Goal: Check status

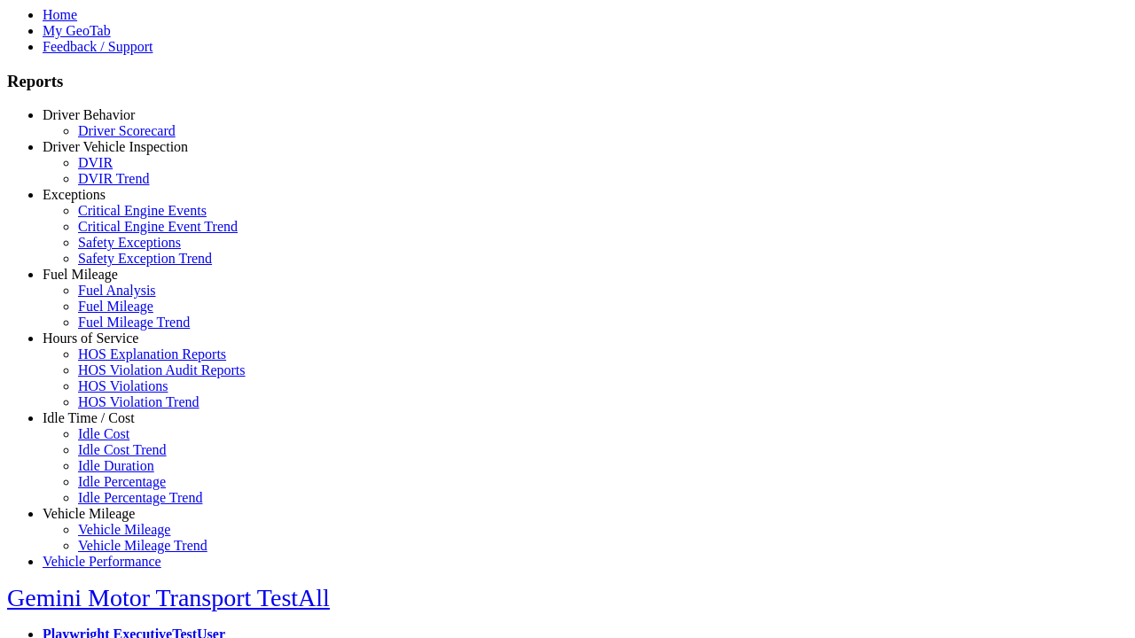
click at [102, 506] on link "Vehicle Mileage" at bounding box center [89, 513] width 92 height 15
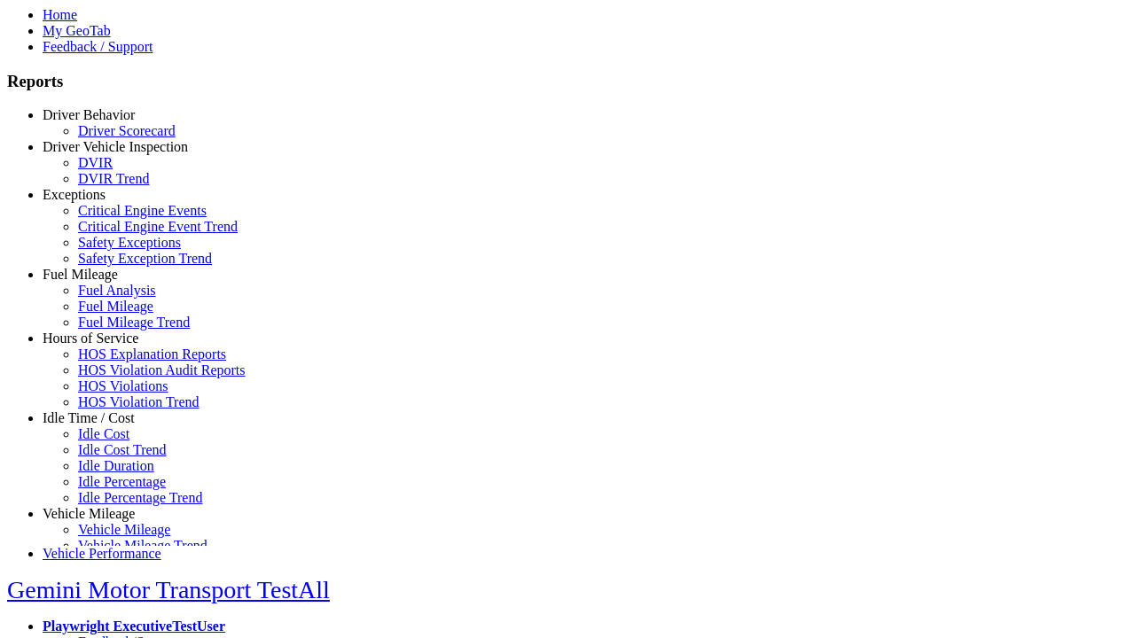
click at [115, 527] on link "Vehicle Mileage" at bounding box center [124, 529] width 92 height 15
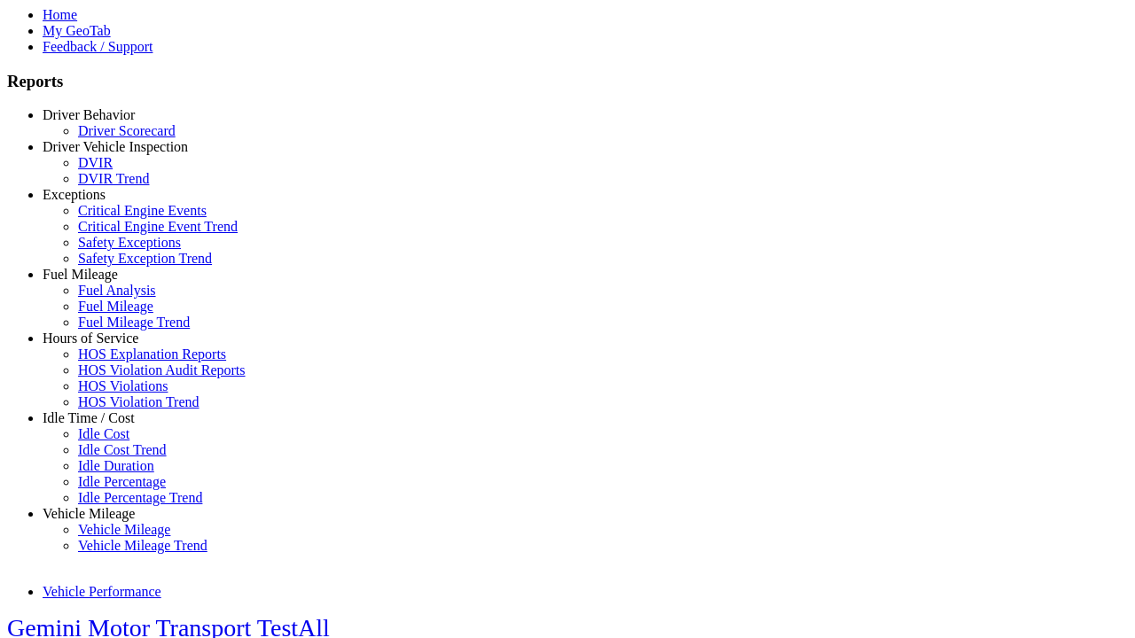
select select "**********"
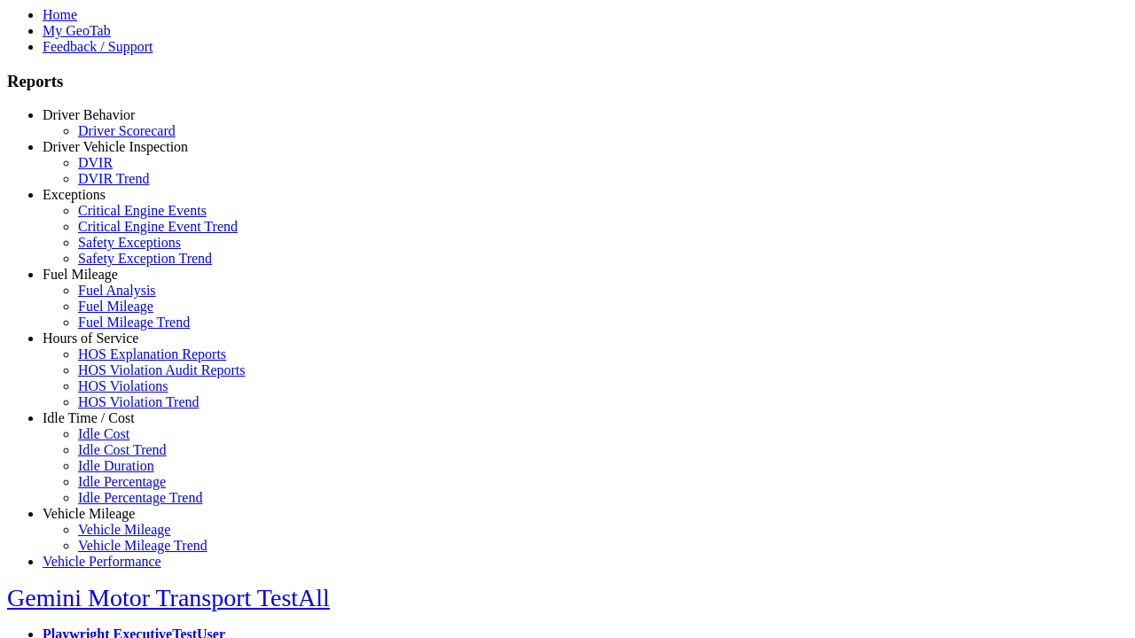
type input "**********"
